Goal: Information Seeking & Learning: Learn about a topic

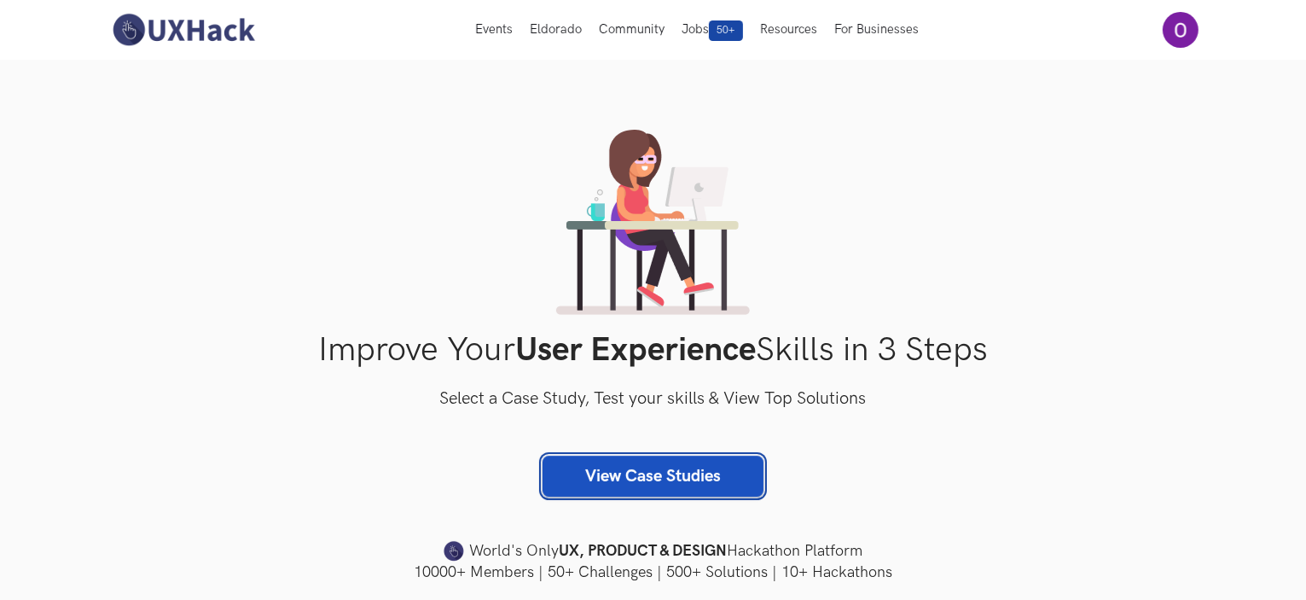
click at [607, 462] on link "View Case Studies" at bounding box center [653, 476] width 221 height 41
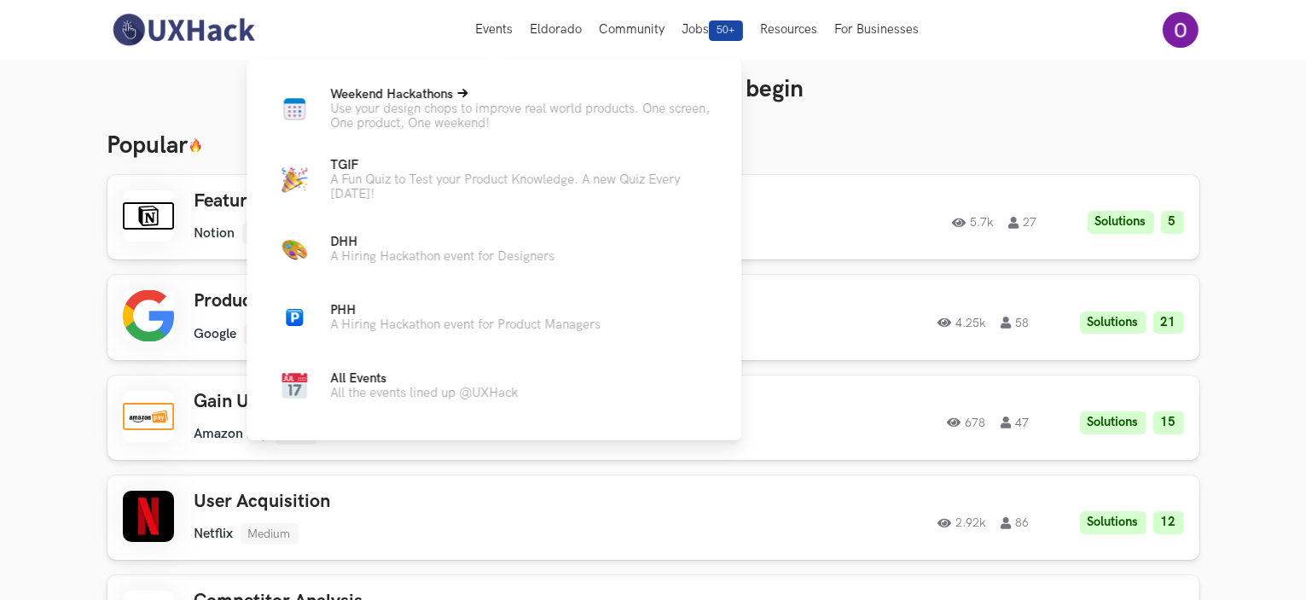
click at [468, 96] on icon at bounding box center [462, 93] width 10 height 10
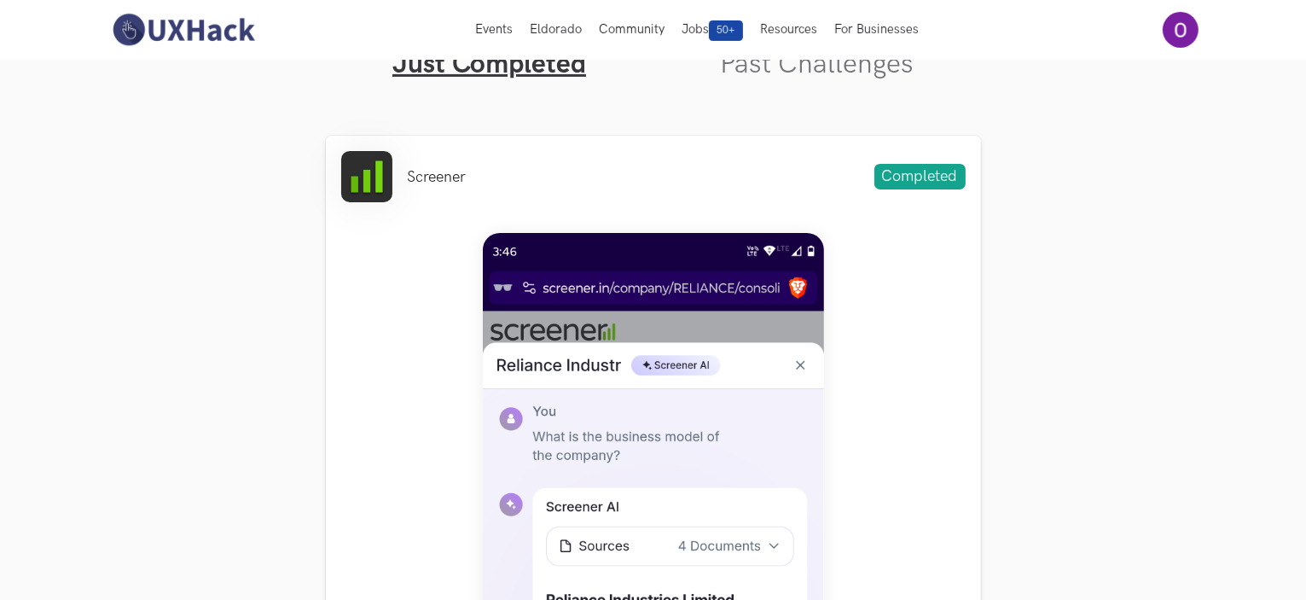
scroll to position [545, 0]
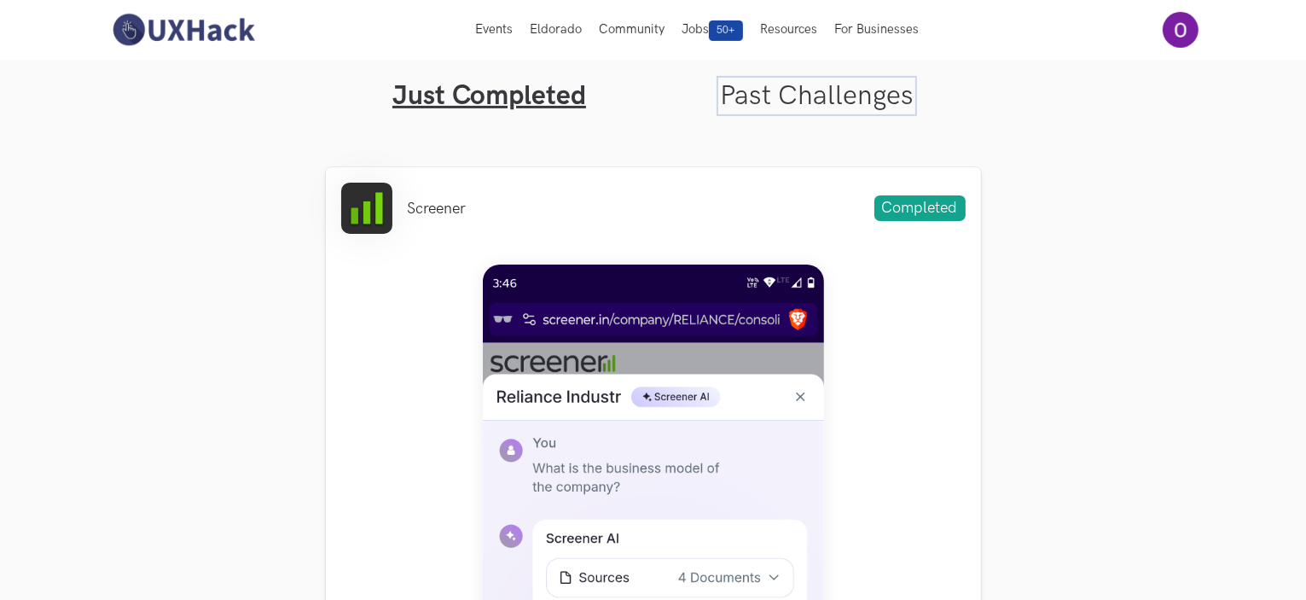
click at [803, 105] on link "Past Challenges" at bounding box center [817, 95] width 194 height 33
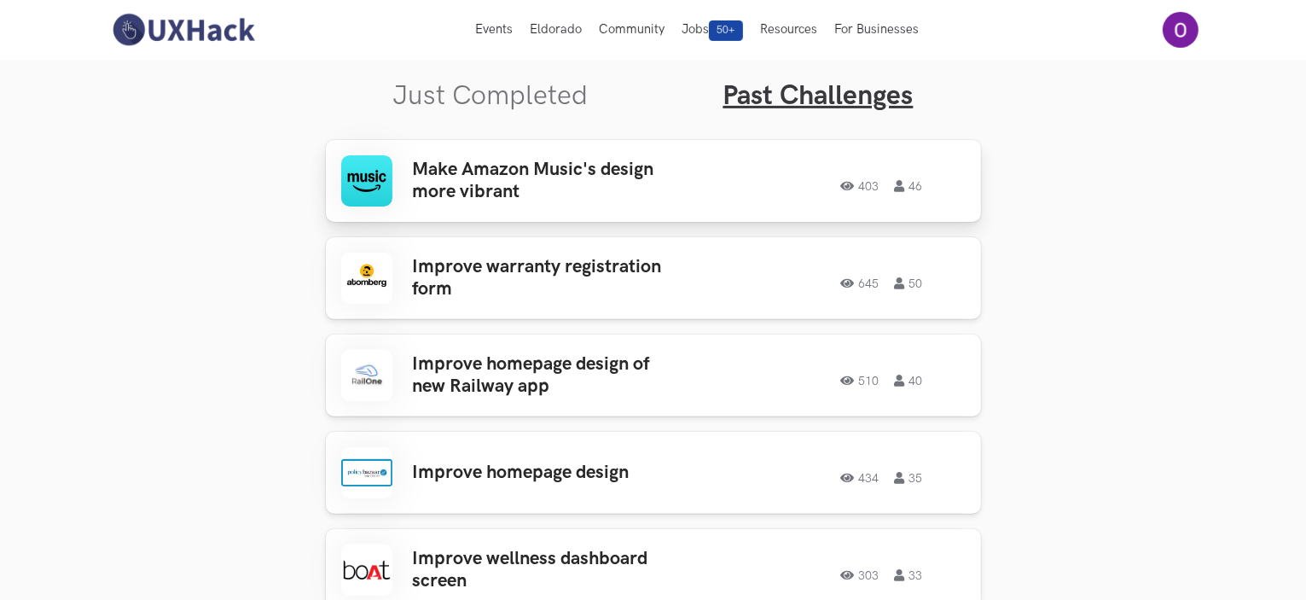
click at [597, 171] on h3 "Make Amazon Music's design more vibrant" at bounding box center [546, 181] width 266 height 45
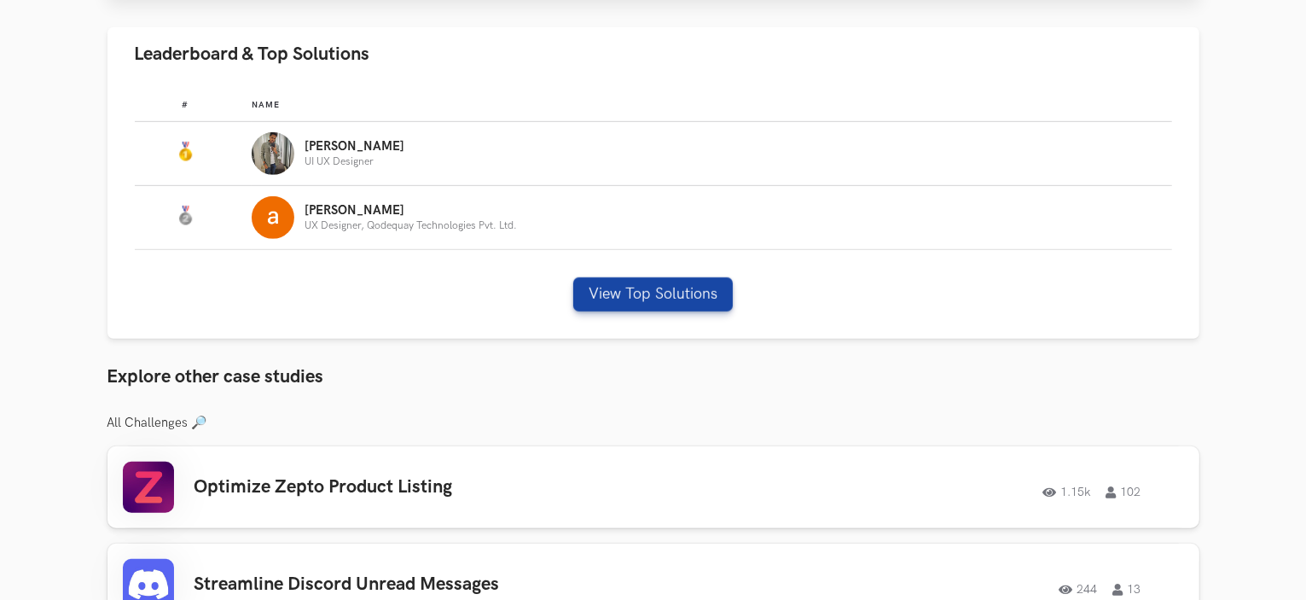
scroll to position [961, 0]
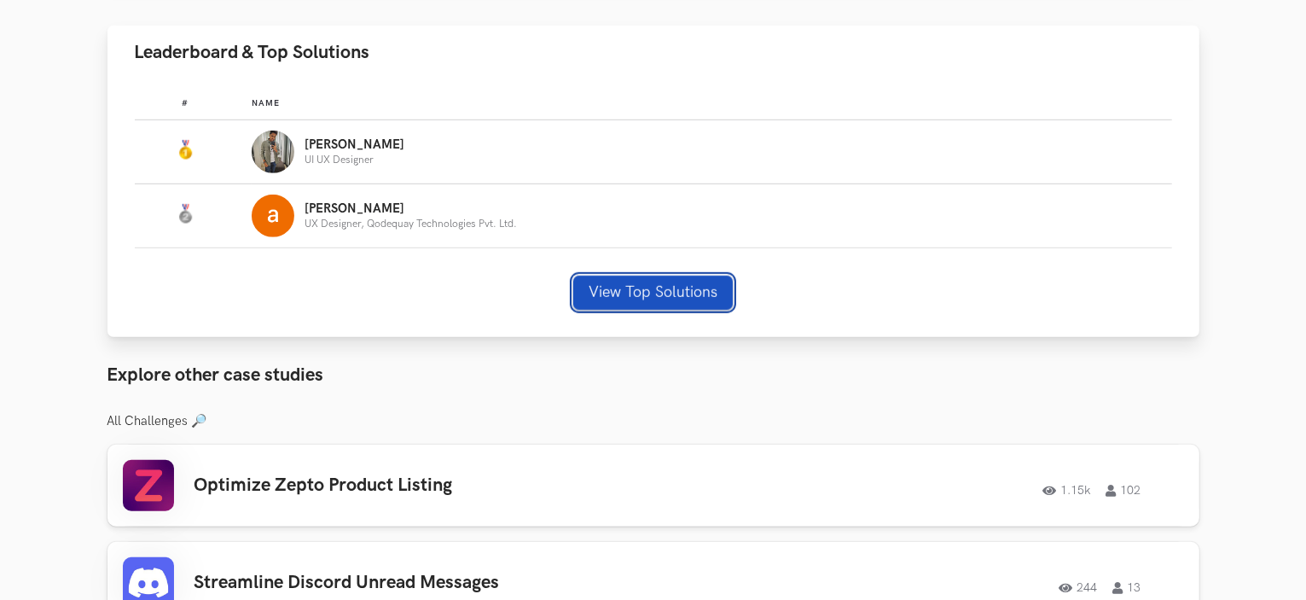
click at [633, 290] on button "View Top Solutions" at bounding box center [653, 293] width 160 height 34
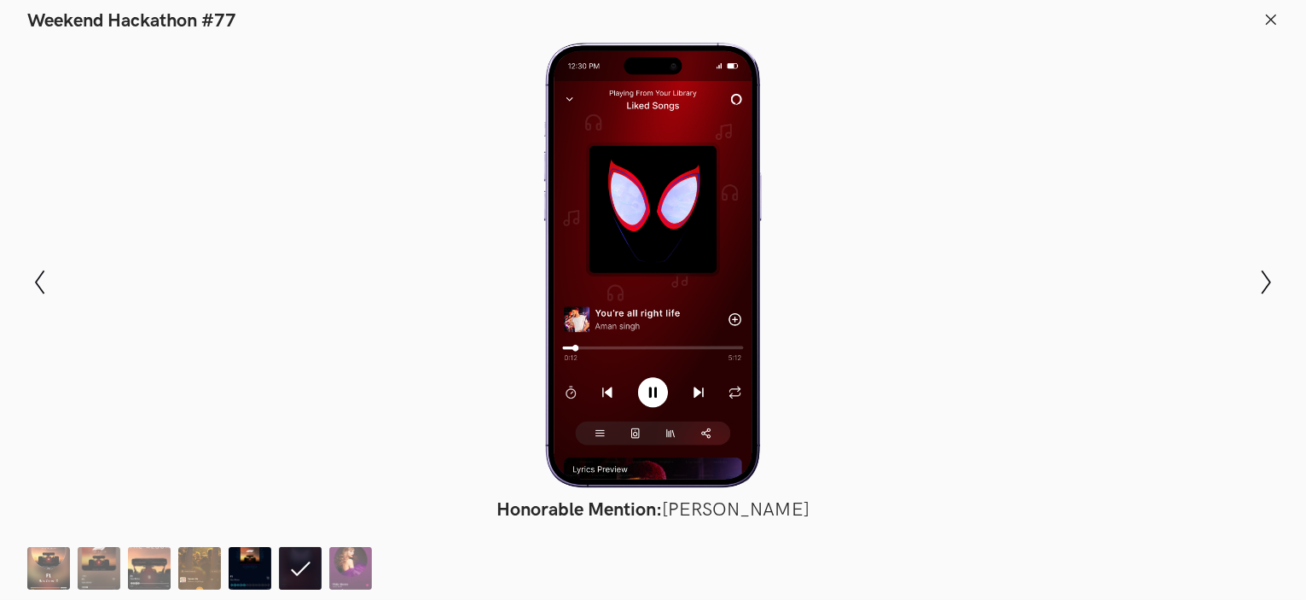
click at [241, 555] on img at bounding box center [250, 568] width 43 height 43
